Goal: Task Accomplishment & Management: Use online tool/utility

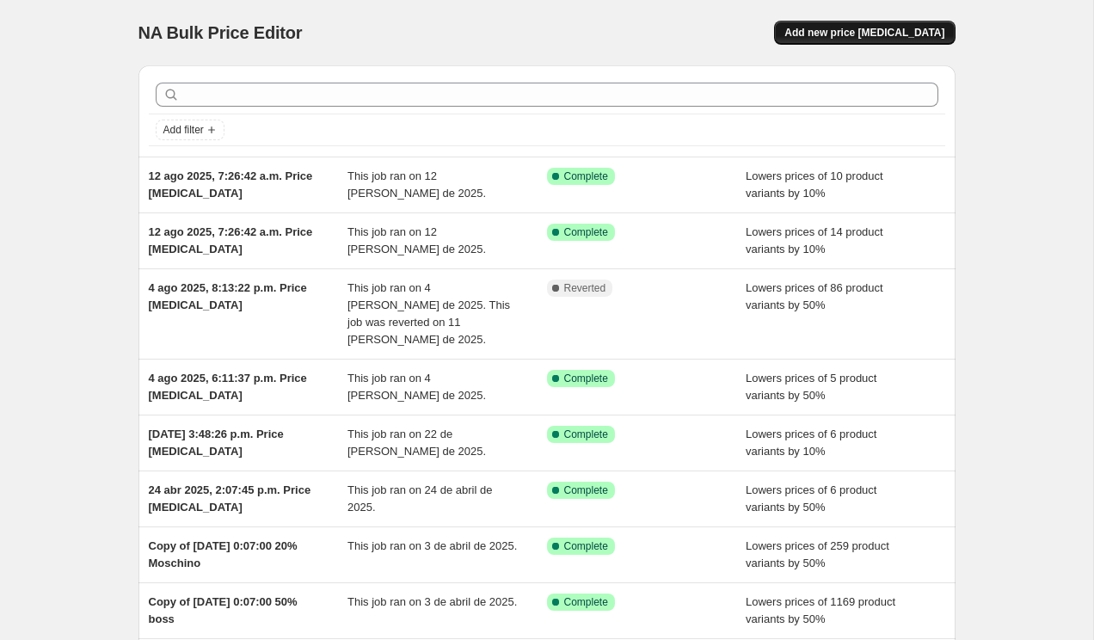
click at [854, 32] on span "Add new price [MEDICAL_DATA]" at bounding box center [864, 33] width 160 height 14
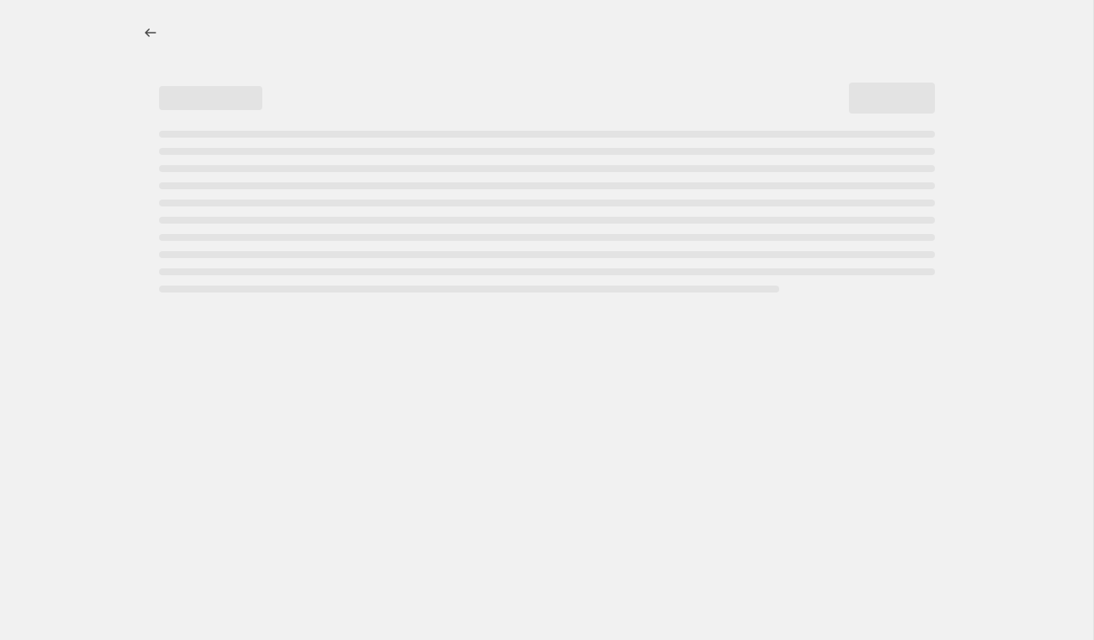
select select "percentage"
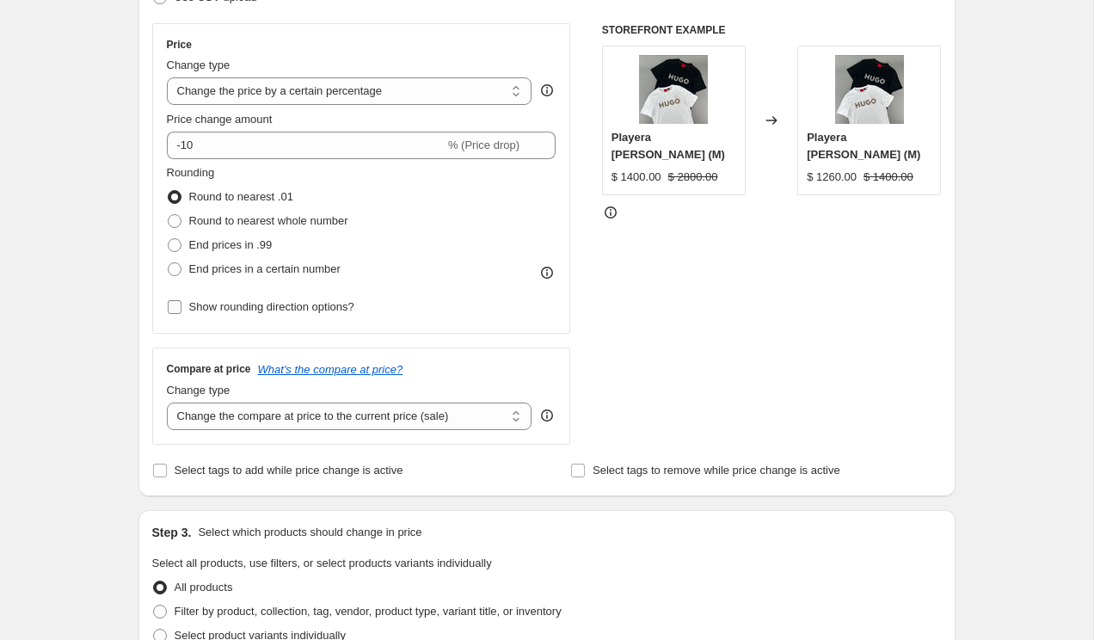
scroll to position [267, 0]
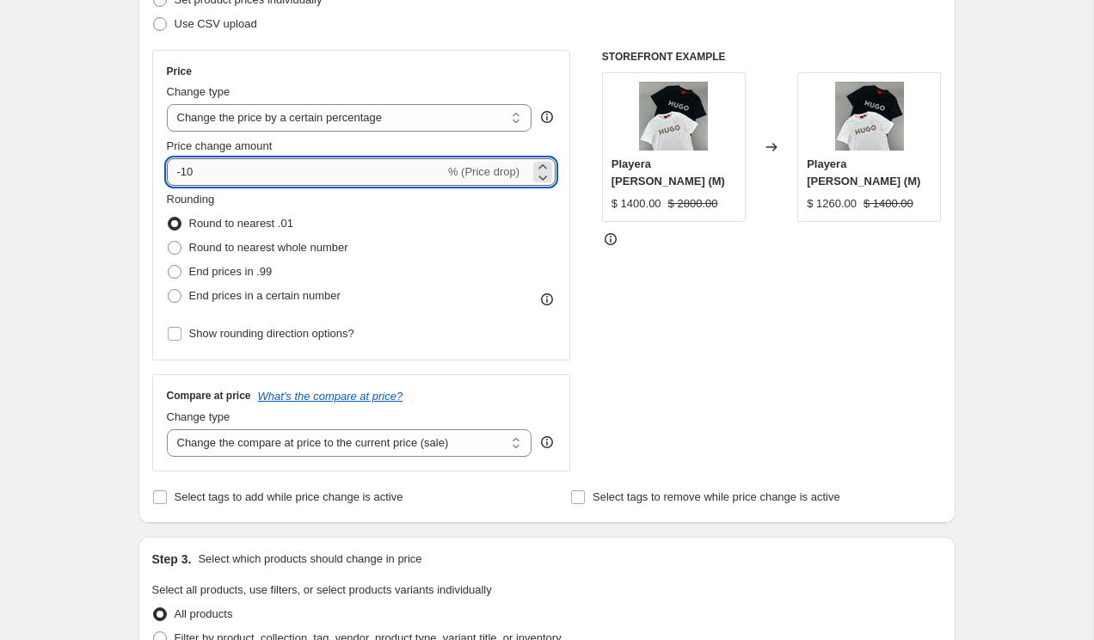
click at [188, 175] on input "-10" at bounding box center [306, 172] width 278 height 28
type input "-50"
click at [658, 317] on div "STOREFRONT EXAMPLE Playera [PERSON_NAME] (M) $ 1400.00 $ 2800.00 Changed to Pla…" at bounding box center [772, 260] width 340 height 421
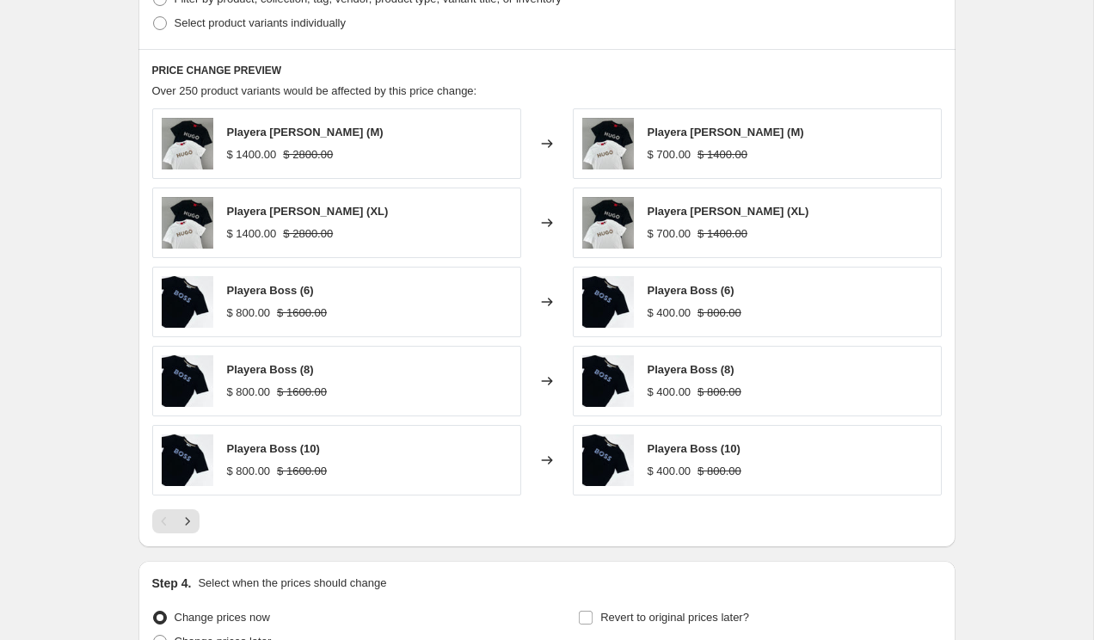
scroll to position [598, 0]
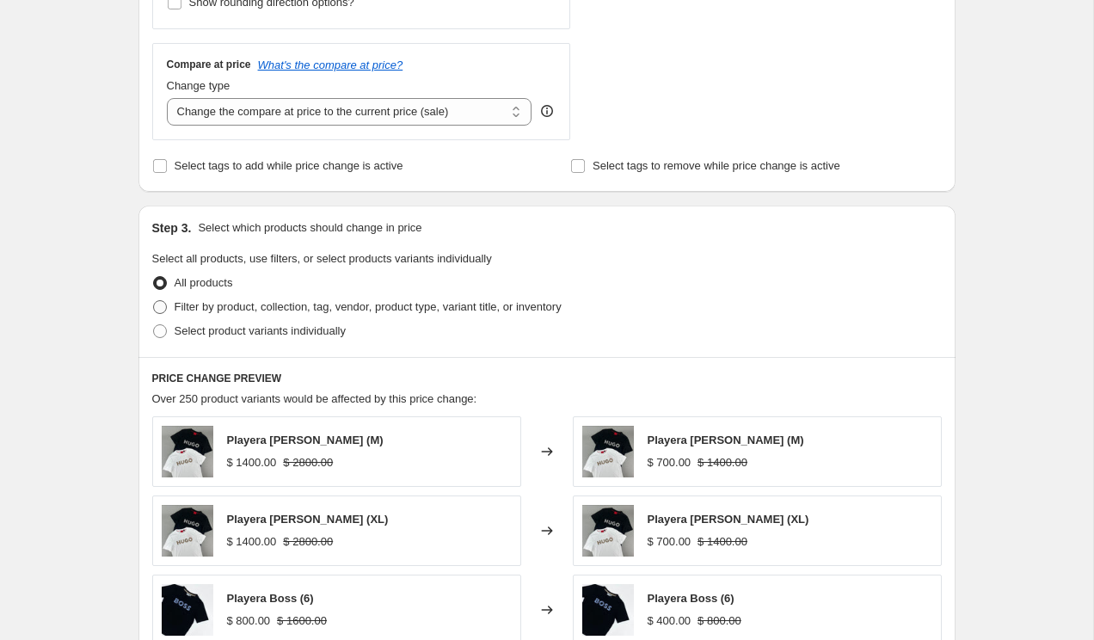
click at [272, 307] on span "Filter by product, collection, tag, vendor, product type, variant title, or inv…" at bounding box center [368, 306] width 387 height 13
click at [154, 301] on input "Filter by product, collection, tag, vendor, product type, variant title, or inv…" at bounding box center [153, 300] width 1 height 1
radio input "true"
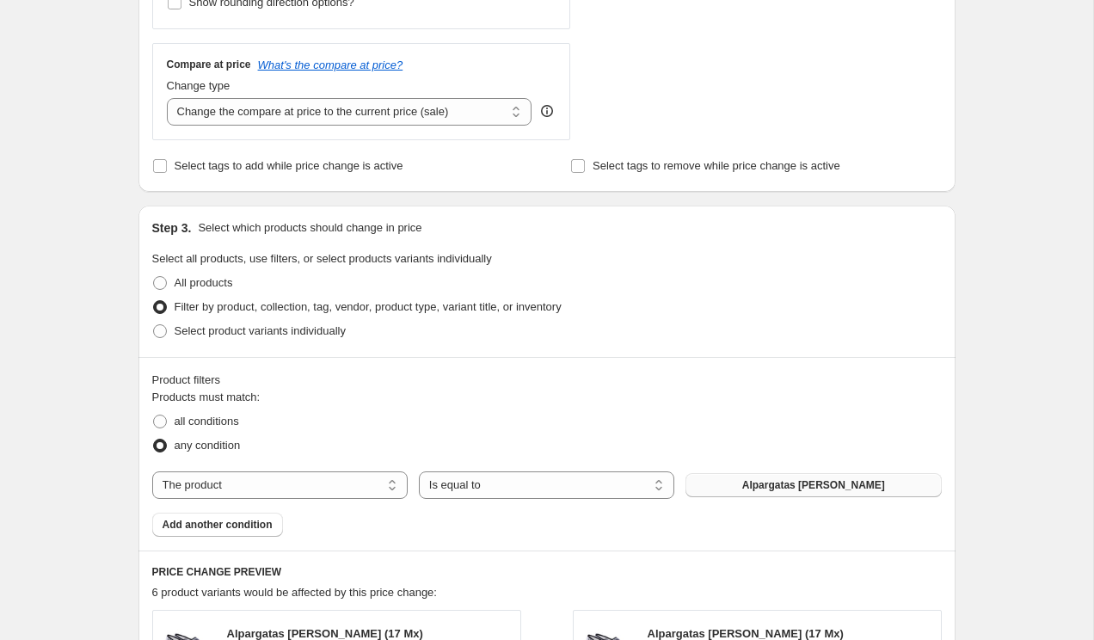
click at [784, 477] on button "Alpargatas [PERSON_NAME]" at bounding box center [813, 485] width 255 height 24
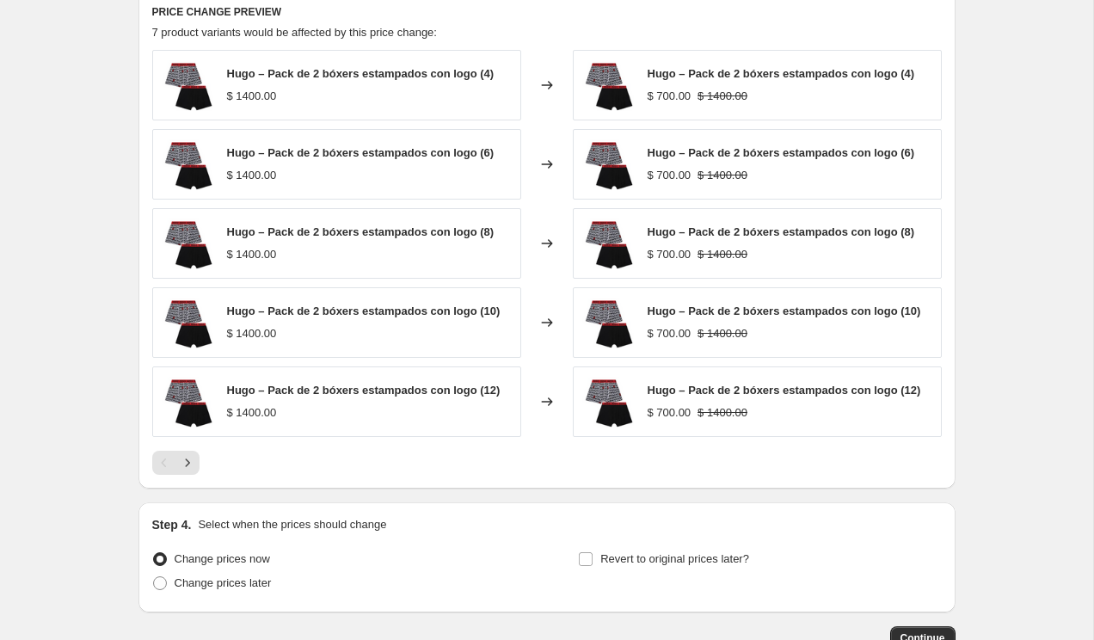
scroll to position [1273, 0]
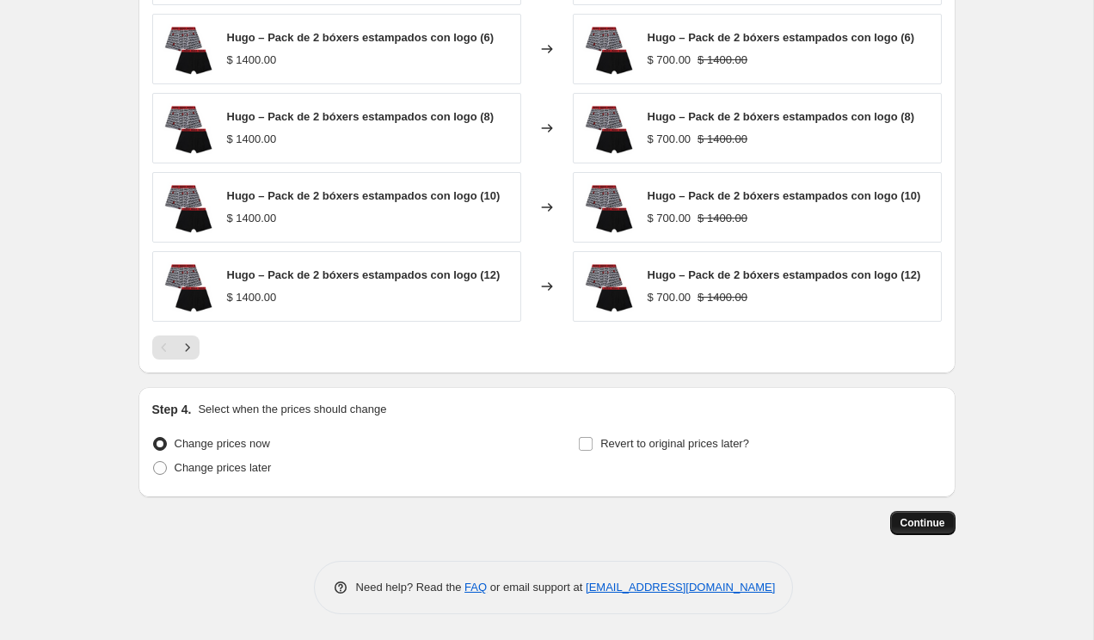
click at [920, 519] on span "Continue" at bounding box center [923, 523] width 45 height 14
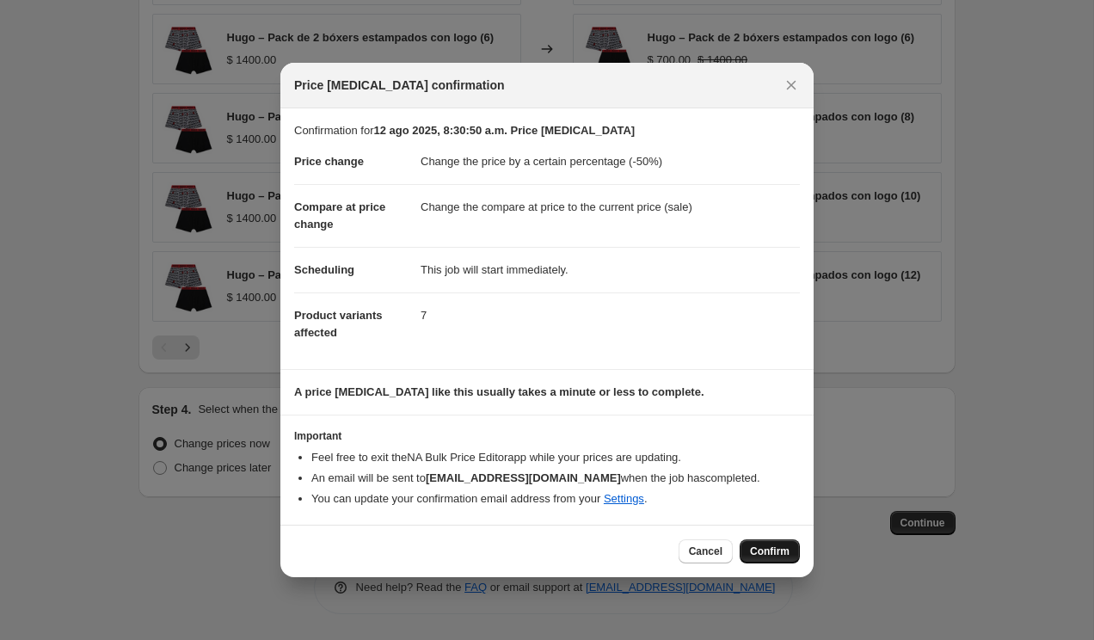
click at [758, 546] on span "Confirm" at bounding box center [770, 551] width 40 height 14
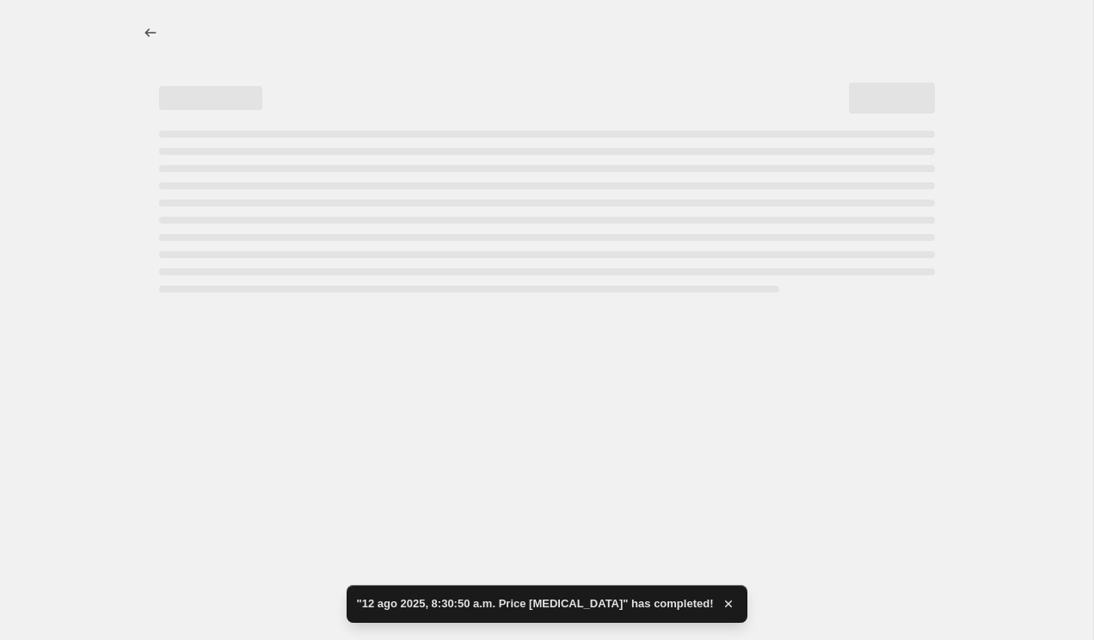
select select "percentage"
